Goal: Browse casually

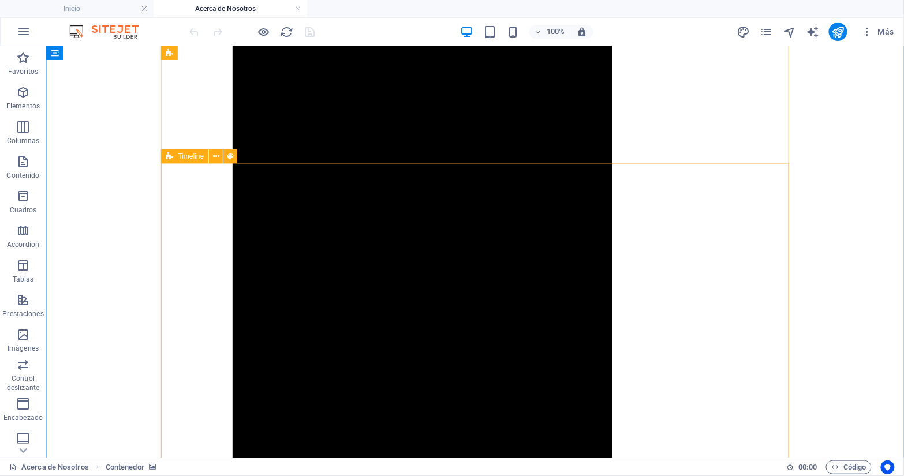
scroll to position [2219, 0]
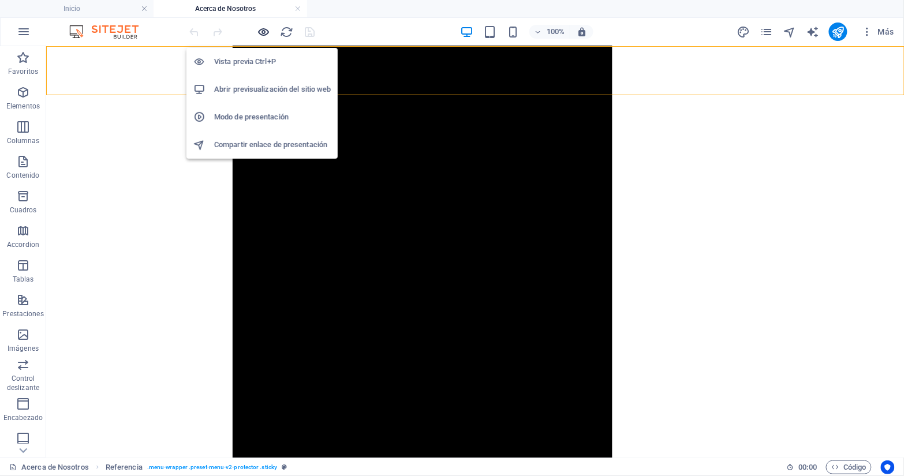
click at [263, 32] on icon "button" at bounding box center [264, 31] width 13 height 13
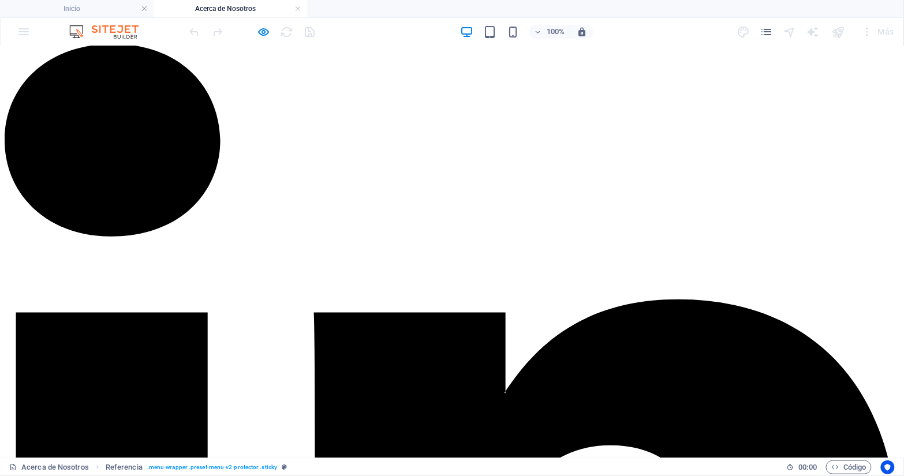
scroll to position [42, 0]
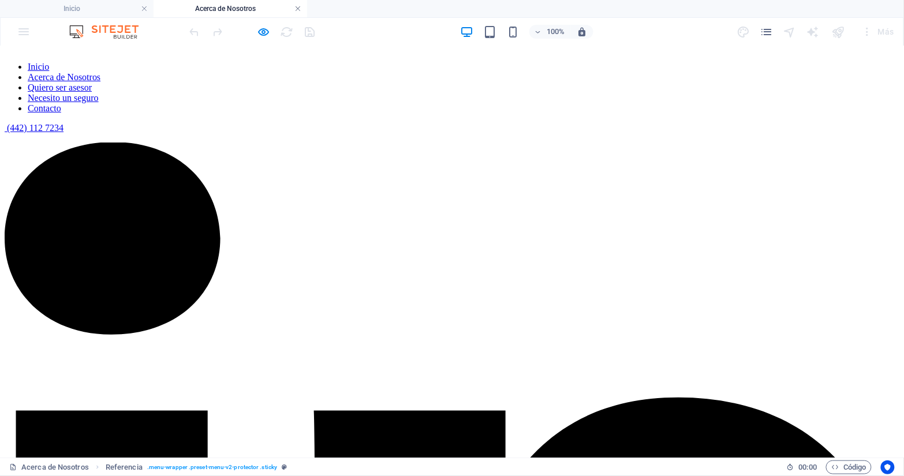
click at [299, 9] on link at bounding box center [298, 8] width 7 height 11
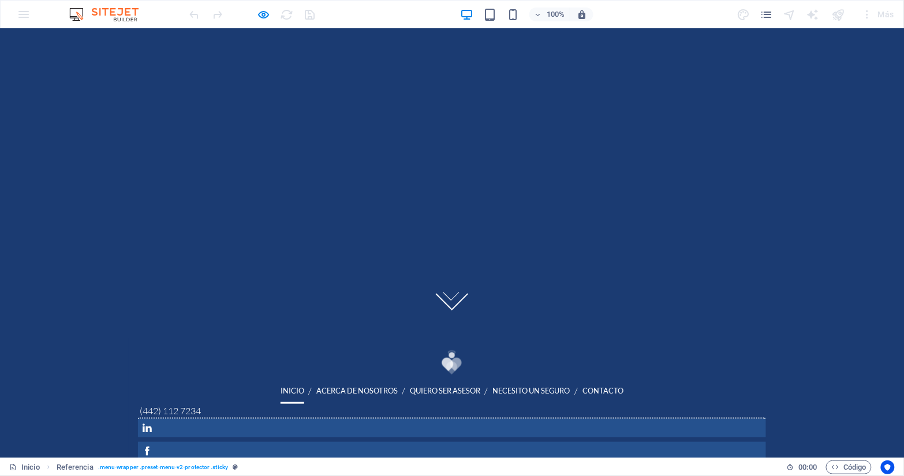
scroll to position [0, 0]
